Goal: Task Accomplishment & Management: Use online tool/utility

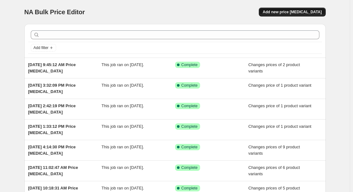
click at [283, 11] on span "Add new price [MEDICAL_DATA]" at bounding box center [292, 12] width 59 height 5
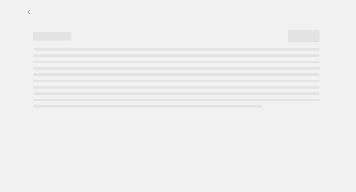
select select "percentage"
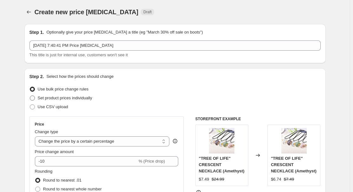
click at [62, 97] on span "Set product prices individually" at bounding box center [65, 98] width 55 height 5
click at [30, 96] on input "Set product prices individually" at bounding box center [30, 96] width 0 height 0
radio input "true"
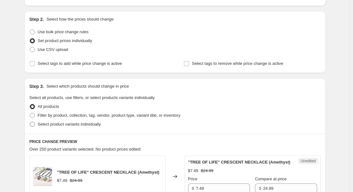
click at [48, 125] on span "Select product variants individually" at bounding box center [69, 124] width 63 height 5
click at [30, 122] on input "Select product variants individually" at bounding box center [30, 122] width 0 height 0
radio input "true"
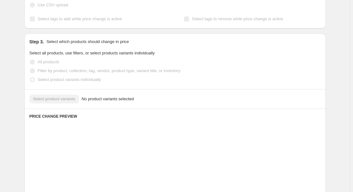
scroll to position [115, 0]
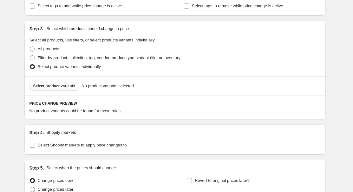
click at [42, 88] on span "Select product variants" at bounding box center [54, 86] width 42 height 5
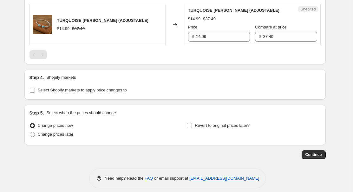
scroll to position [234, 0]
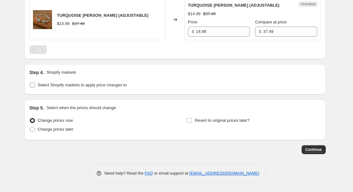
click at [64, 85] on span "Select Shopify markets to apply price changes to" at bounding box center [82, 85] width 89 height 5
click at [35, 85] on input "Select Shopify markets to apply price changes to" at bounding box center [32, 85] width 5 height 5
checkbox input "true"
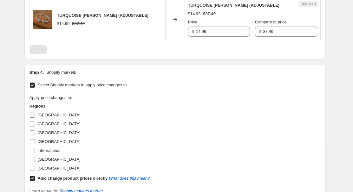
click at [41, 118] on label "[GEOGRAPHIC_DATA]" at bounding box center [54, 115] width 51 height 9
click at [35, 118] on input "[GEOGRAPHIC_DATA]" at bounding box center [32, 115] width 5 height 5
checkbox input "true"
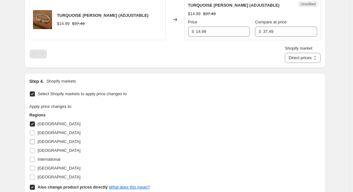
click at [42, 140] on span "[GEOGRAPHIC_DATA]" at bounding box center [59, 142] width 43 height 5
click at [35, 140] on input "[GEOGRAPHIC_DATA]" at bounding box center [32, 142] width 5 height 5
checkbox input "true"
click at [42, 153] on span "[GEOGRAPHIC_DATA]" at bounding box center [59, 151] width 43 height 6
click at [35, 153] on input "[GEOGRAPHIC_DATA]" at bounding box center [32, 150] width 5 height 5
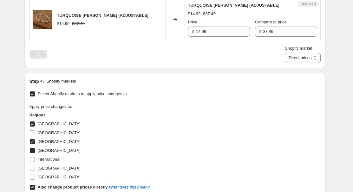
checkbox input "true"
drag, startPoint x: 41, startPoint y: 168, endPoint x: 39, endPoint y: 176, distance: 8.8
click at [41, 168] on span "[GEOGRAPHIC_DATA]" at bounding box center [59, 168] width 43 height 5
click at [35, 168] on input "[GEOGRAPHIC_DATA]" at bounding box center [32, 168] width 5 height 5
checkbox input "true"
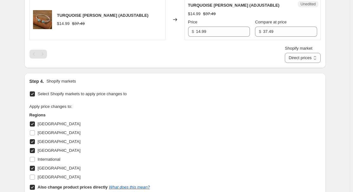
click at [37, 186] on label "Also change product prices directly What does this mean?" at bounding box center [89, 187] width 120 height 9
click at [35, 186] on input "Also change product prices directly What does this mean?" at bounding box center [32, 187] width 5 height 5
checkbox input "false"
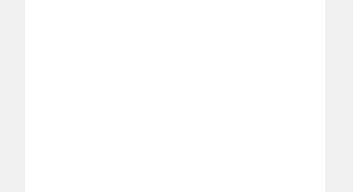
click at [181, 142] on div "Changed to" at bounding box center [175, 154] width 19 height 42
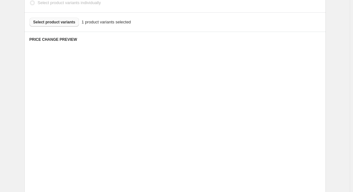
scroll to position [176, 0]
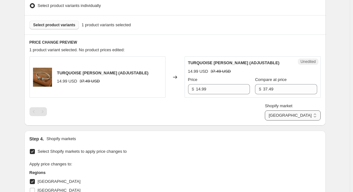
click at [295, 115] on select "[GEOGRAPHIC_DATA] [GEOGRAPHIC_DATA] [GEOGRAPHIC_DATA] [GEOGRAPHIC_DATA]" at bounding box center [292, 116] width 55 height 10
select select "34367439004"
click at [294, 121] on select "[GEOGRAPHIC_DATA] [GEOGRAPHIC_DATA] [GEOGRAPHIC_DATA] [GEOGRAPHIC_DATA]" at bounding box center [292, 116] width 55 height 10
click at [210, 91] on input "9.99" at bounding box center [223, 89] width 54 height 10
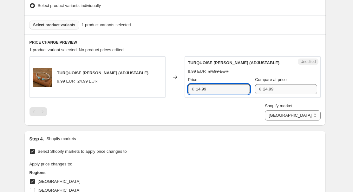
type input "14.99"
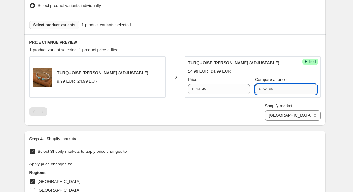
click at [277, 88] on input "24.99" at bounding box center [290, 89] width 54 height 10
type input "37.49"
click at [299, 113] on select "[GEOGRAPHIC_DATA] [GEOGRAPHIC_DATA] [GEOGRAPHIC_DATA] [GEOGRAPHIC_DATA]" at bounding box center [292, 116] width 55 height 10
select select "34367406236"
click at [293, 121] on select "[GEOGRAPHIC_DATA] [GEOGRAPHIC_DATA] [GEOGRAPHIC_DATA] [GEOGRAPHIC_DATA]" at bounding box center [292, 116] width 55 height 10
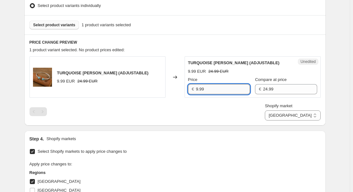
click at [226, 88] on input "9.99" at bounding box center [223, 89] width 54 height 10
type input "14.99"
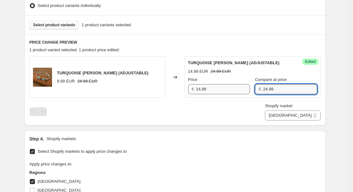
paste input "37.4"
type input "37.49"
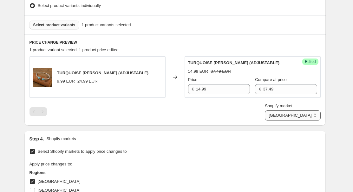
click at [309, 117] on select "[GEOGRAPHIC_DATA] [GEOGRAPHIC_DATA] [GEOGRAPHIC_DATA] [GEOGRAPHIC_DATA]" at bounding box center [292, 116] width 55 height 10
select select "34367209628"
click at [279, 121] on select "[GEOGRAPHIC_DATA] [GEOGRAPHIC_DATA] [GEOGRAPHIC_DATA] [GEOGRAPHIC_DATA]" at bounding box center [292, 116] width 55 height 10
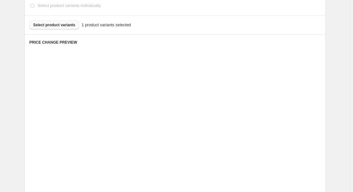
click at [232, 150] on span "Placeholder" at bounding box center [220, 152] width 23 height 5
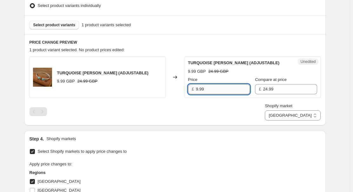
click at [220, 92] on input "9.99" at bounding box center [223, 89] width 54 height 10
type input "14.99"
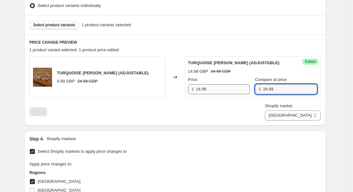
paste input "37.4"
type input "37.49"
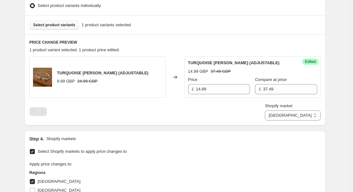
scroll to position [348, 0]
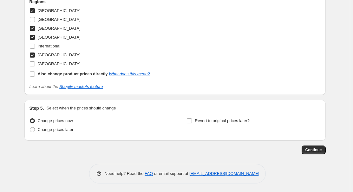
click at [311, 153] on button "Continue" at bounding box center [314, 150] width 24 height 9
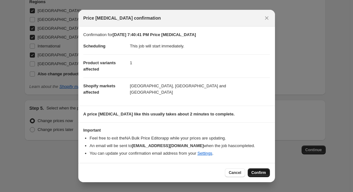
click at [256, 169] on button "Confirm" at bounding box center [259, 173] width 22 height 9
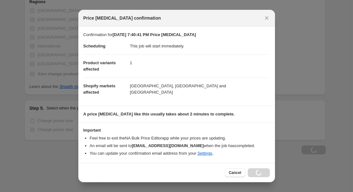
scroll to position [369, 0]
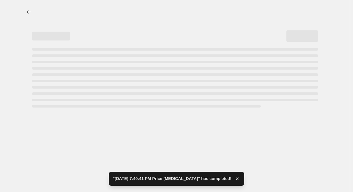
select select "34367209628"
